Goal: Task Accomplishment & Management: Use online tool/utility

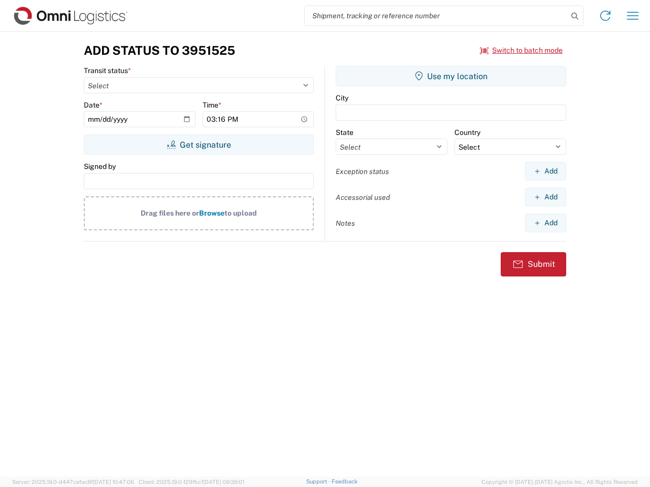
click at [436, 16] on input "search" at bounding box center [436, 15] width 263 height 19
click at [575, 16] on icon at bounding box center [575, 16] width 14 height 14
click at [605, 16] on icon at bounding box center [605, 16] width 16 height 16
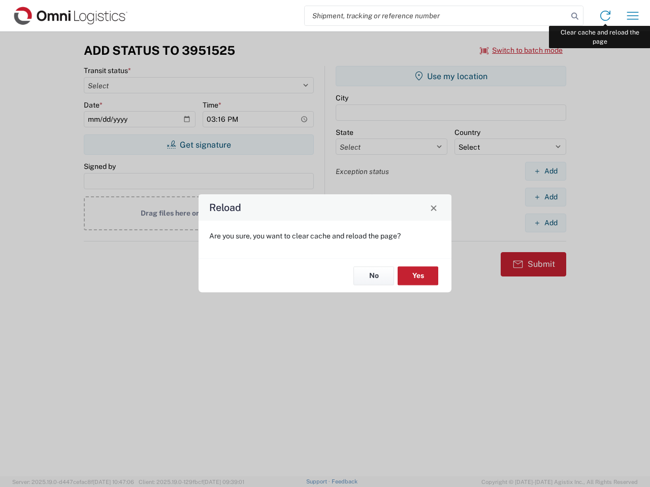
click at [633, 16] on div "Reload Are you sure, you want to clear cache and reload the page? No Yes" at bounding box center [325, 243] width 650 height 487
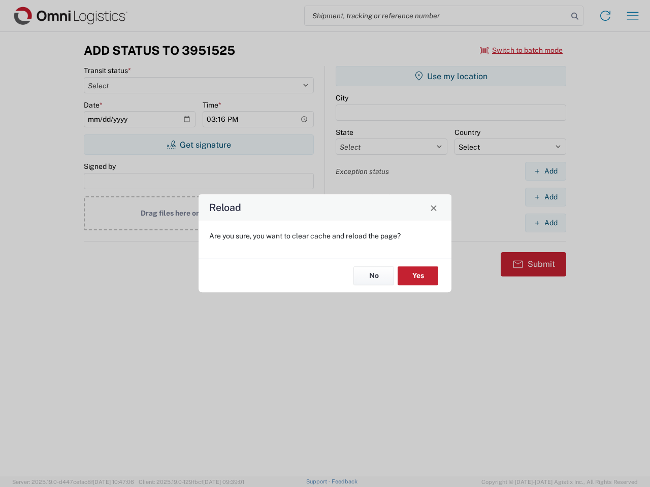
click at [521, 50] on div "Reload Are you sure, you want to clear cache and reload the page? No Yes" at bounding box center [325, 243] width 650 height 487
click at [199, 145] on div "Reload Are you sure, you want to clear cache and reload the page? No Yes" at bounding box center [325, 243] width 650 height 487
click at [451, 76] on div "Reload Are you sure, you want to clear cache and reload the page? No Yes" at bounding box center [325, 243] width 650 height 487
click at [545, 171] on div "Reload Are you sure, you want to clear cache and reload the page? No Yes" at bounding box center [325, 243] width 650 height 487
click at [545, 197] on div "Reload Are you sure, you want to clear cache and reload the page? No Yes" at bounding box center [325, 243] width 650 height 487
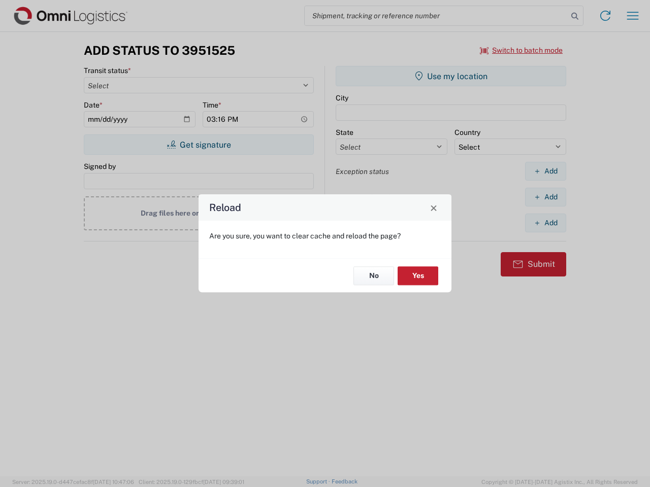
click at [545, 223] on div "Reload Are you sure, you want to clear cache and reload the page? No Yes" at bounding box center [325, 243] width 650 height 487
